Goal: Task Accomplishment & Management: Manage account settings

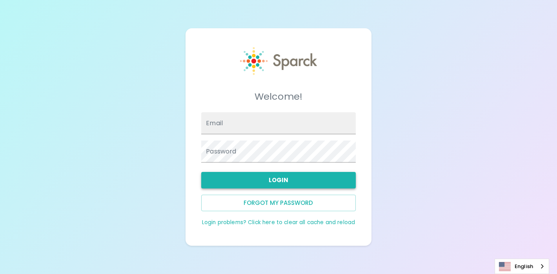
type input "[EMAIL_ADDRESS][DOMAIN_NAME]"
click at [253, 178] on button "Login" at bounding box center [278, 180] width 154 height 16
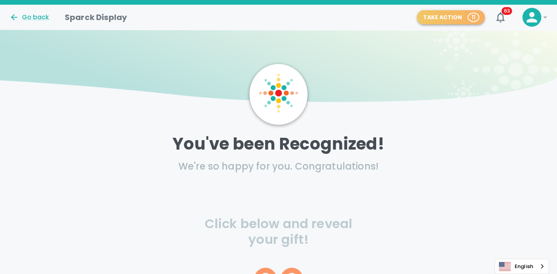
click at [477, 18] on span "11" at bounding box center [473, 17] width 10 height 8
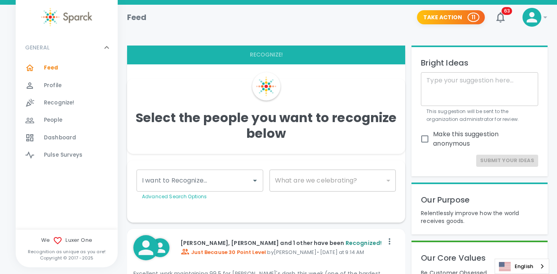
click at [534, 20] on icon at bounding box center [532, 17] width 11 height 11
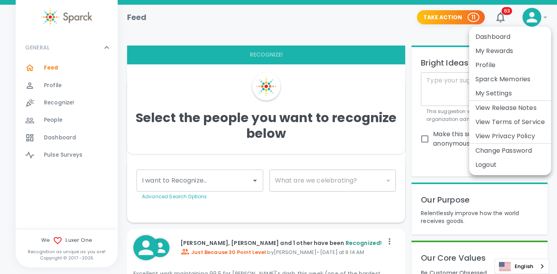
click at [504, 47] on li "My Rewards" at bounding box center [510, 51] width 82 height 14
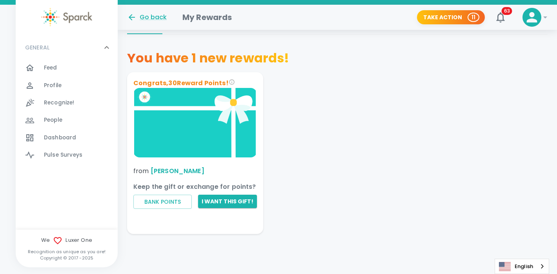
scroll to position [116, 0]
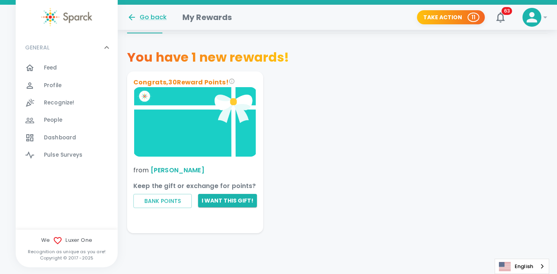
click at [182, 152] on img at bounding box center [195, 121] width 124 height 69
click at [184, 83] on p "Congrats, 30 Reward Points!" at bounding box center [195, 82] width 124 height 9
click at [163, 197] on button "Bank Points" at bounding box center [162, 201] width 58 height 15
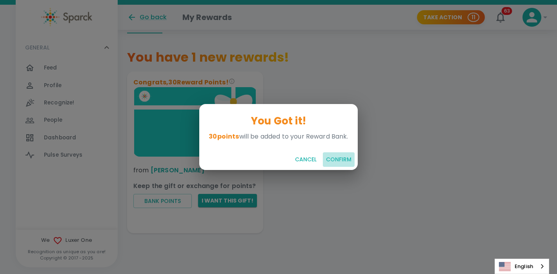
click at [338, 155] on button "Confirm" at bounding box center [339, 159] width 32 height 15
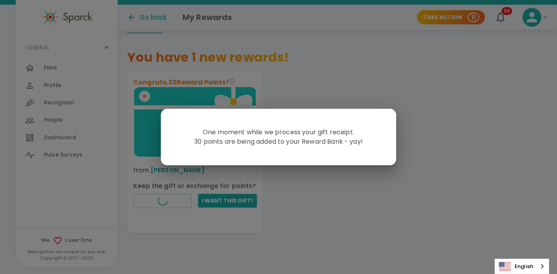
scroll to position [0, 0]
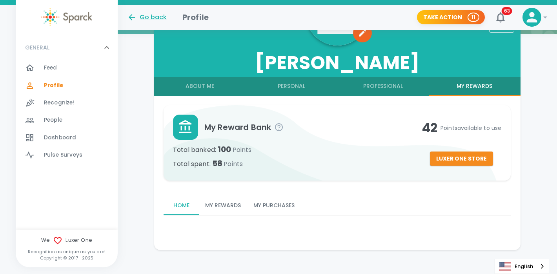
scroll to position [129, 0]
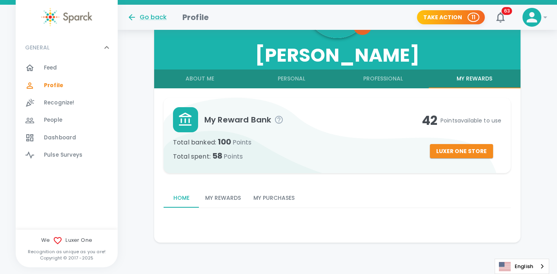
click at [217, 195] on button "My Rewards" at bounding box center [223, 198] width 48 height 19
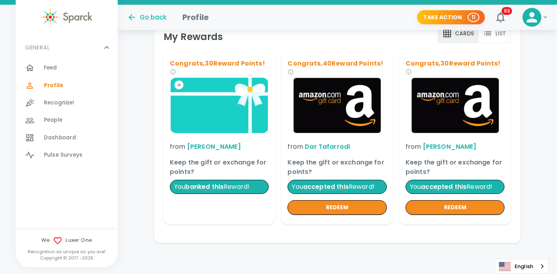
scroll to position [325, 0]
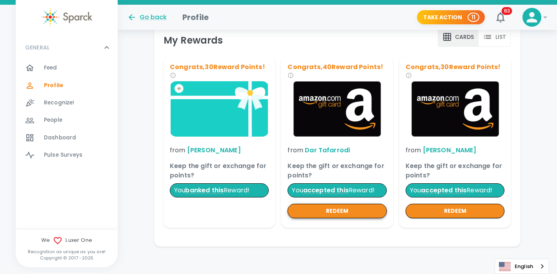
click at [344, 216] on button "redeem" at bounding box center [337, 211] width 99 height 15
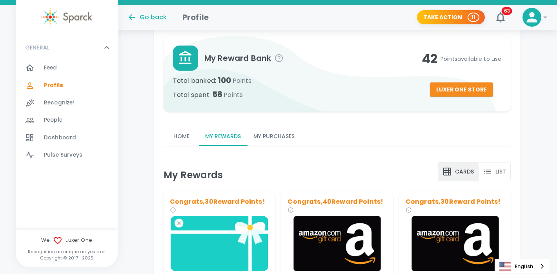
scroll to position [193, 0]
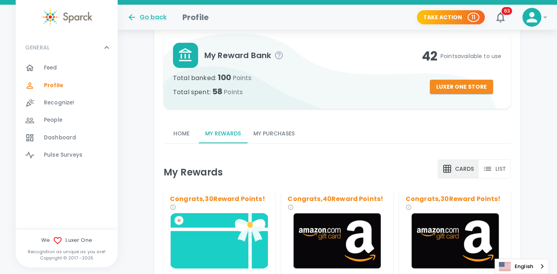
click at [289, 133] on button "My Purchases" at bounding box center [274, 133] width 54 height 19
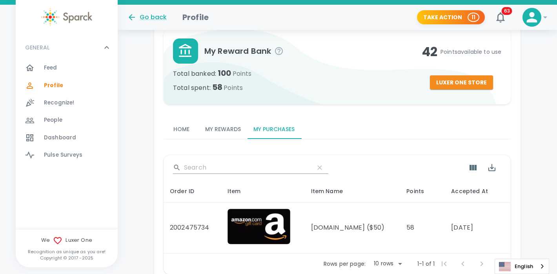
scroll to position [203, 0]
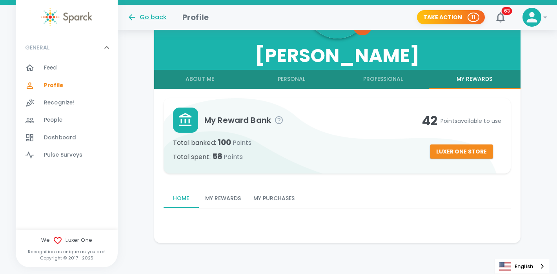
scroll to position [129, 0]
